Goal: Task Accomplishment & Management: Manage account settings

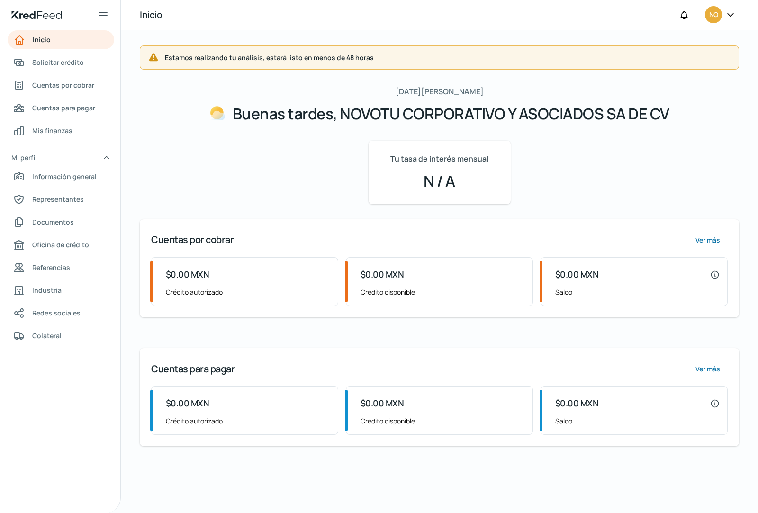
click at [503, 118] on font "Buenas tardes, NOVOTU CORPORATIVO Y ASOCIADOS SA DE CV" at bounding box center [450, 113] width 437 height 21
click at [716, 18] on font "NO" at bounding box center [713, 14] width 9 height 9
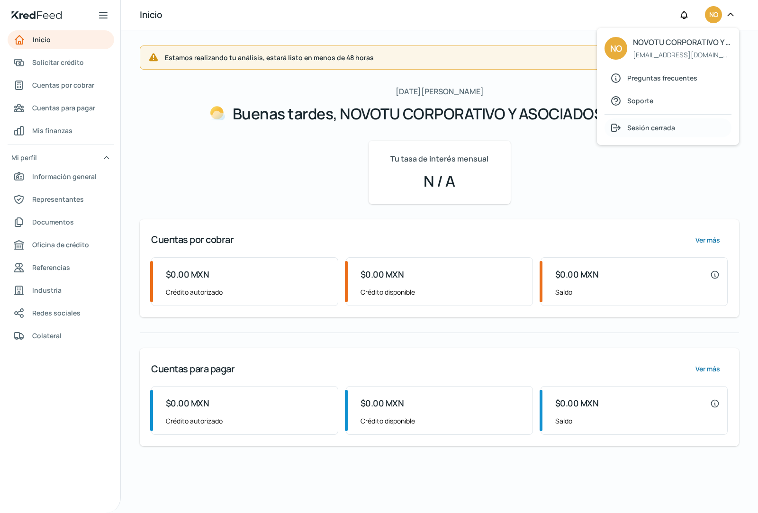
click at [652, 129] on font "Sesión cerrada" at bounding box center [651, 127] width 48 height 9
